Goal: Transaction & Acquisition: Purchase product/service

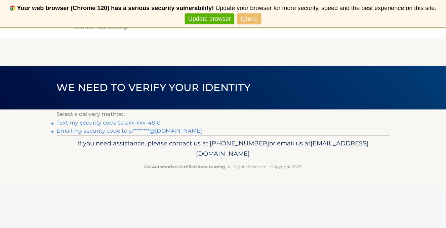
click at [104, 123] on link "Text my security code to xxx-xxx-4810" at bounding box center [109, 123] width 104 height 6
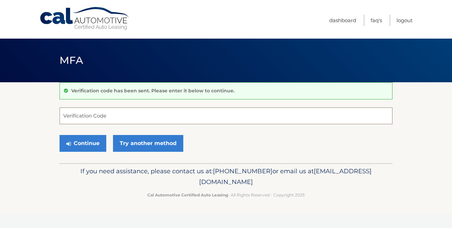
click at [63, 114] on input "Verification Code" at bounding box center [226, 116] width 333 height 17
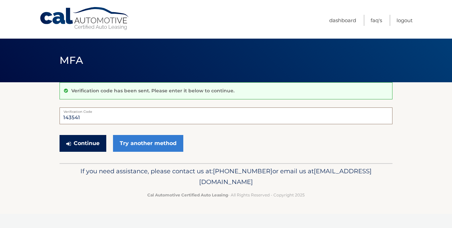
type input "143541"
click at [80, 142] on button "Continue" at bounding box center [83, 143] width 47 height 17
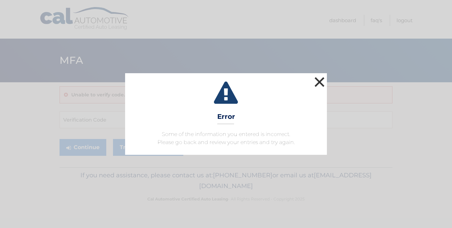
click at [319, 79] on button "×" at bounding box center [319, 81] width 13 height 13
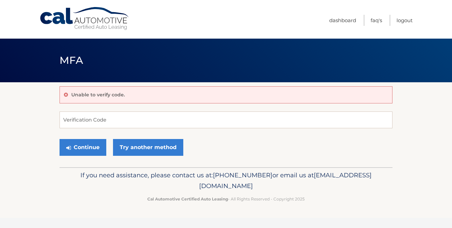
click at [319, 79] on header "MFA" at bounding box center [226, 61] width 333 height 44
click at [65, 120] on input "Verification Code" at bounding box center [226, 120] width 333 height 17
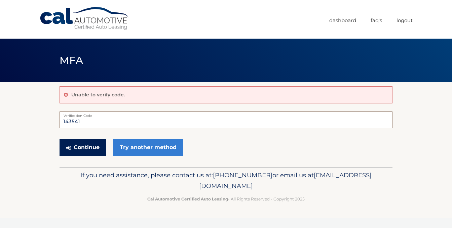
type input "143541"
click at [84, 148] on button "Continue" at bounding box center [83, 147] width 47 height 17
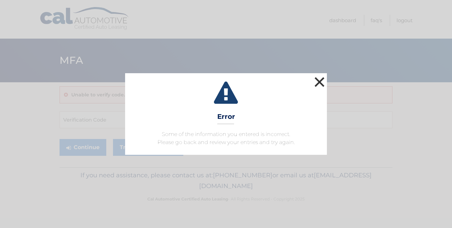
click at [319, 79] on button "×" at bounding box center [319, 81] width 13 height 13
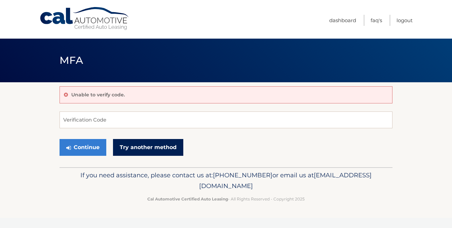
click at [149, 145] on link "Try another method" at bounding box center [148, 147] width 70 height 17
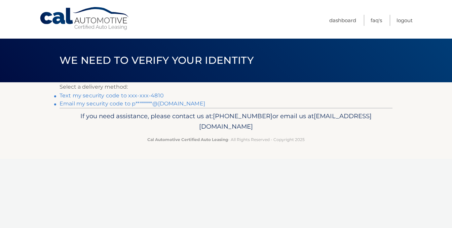
click at [102, 103] on link "Email my security code to p********@[DOMAIN_NAME]" at bounding box center [133, 104] width 146 height 6
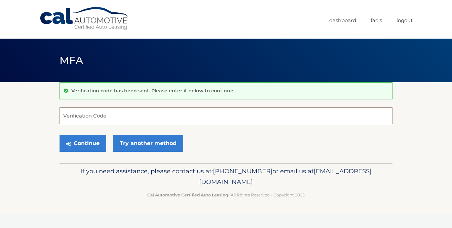
click at [66, 115] on input "Verification Code" at bounding box center [226, 116] width 333 height 17
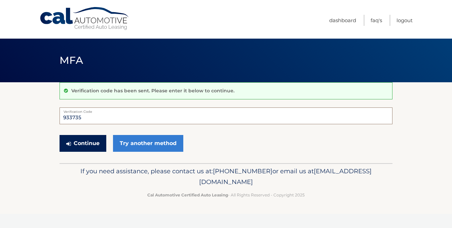
type input "933735"
click at [86, 143] on button "Continue" at bounding box center [83, 143] width 47 height 17
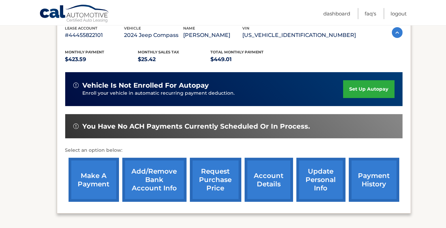
scroll to position [135, 0]
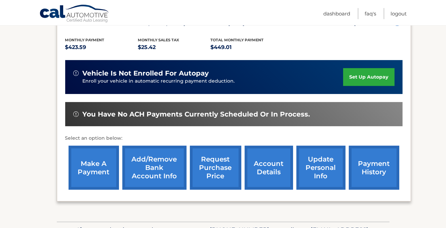
click at [87, 166] on link "make a payment" at bounding box center [94, 168] width 50 height 44
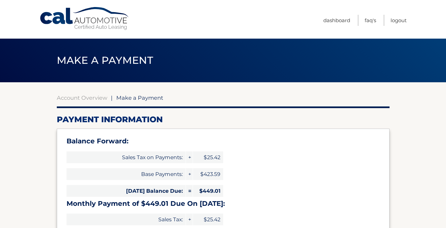
select select "YTAxZmI3ZmQtYzU0OS00OWMzLThmNzMtOTQ1MDU0ODgyZjcx"
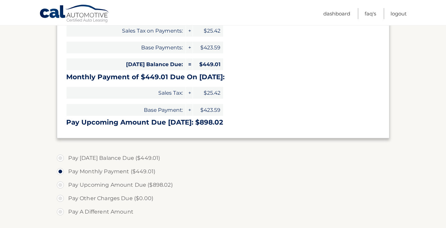
scroll to position [168, 0]
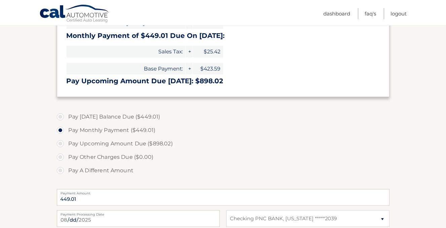
click at [60, 115] on label "Pay [DATE] Balance Due ($449.01)" at bounding box center [223, 116] width 333 height 13
click at [60, 115] on input "Pay [DATE] Balance Due ($449.01)" at bounding box center [63, 115] width 7 height 11
radio input "true"
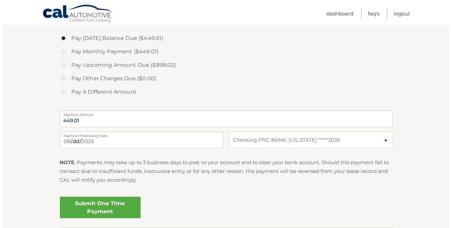
scroll to position [269, 0]
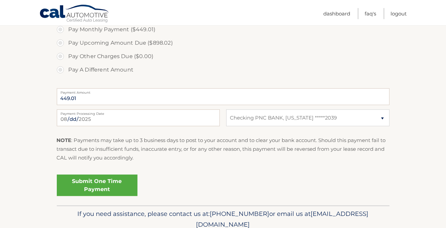
click at [98, 183] on link "Submit One Time Payment" at bounding box center [97, 186] width 81 height 22
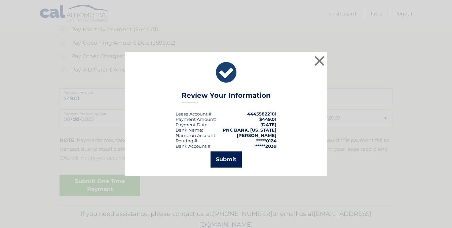
click at [220, 160] on button "Submit" at bounding box center [226, 160] width 31 height 16
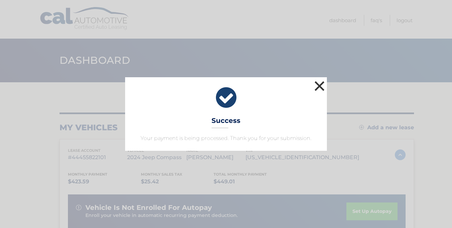
click at [319, 84] on button "×" at bounding box center [319, 85] width 13 height 13
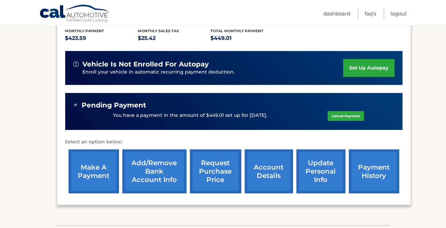
scroll to position [90, 0]
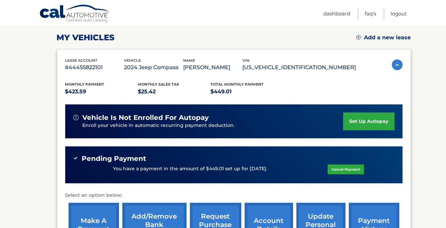
click at [394, 64] on img at bounding box center [397, 65] width 11 height 11
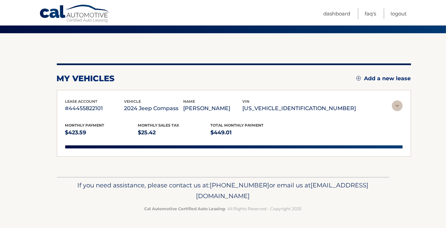
scroll to position [13, 0]
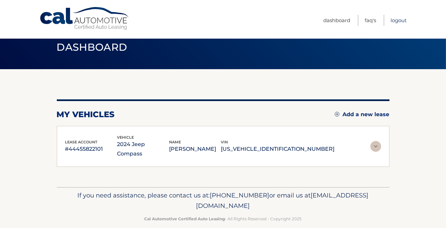
click at [396, 17] on link "Logout" at bounding box center [399, 20] width 16 height 11
